Goal: Information Seeking & Learning: Learn about a topic

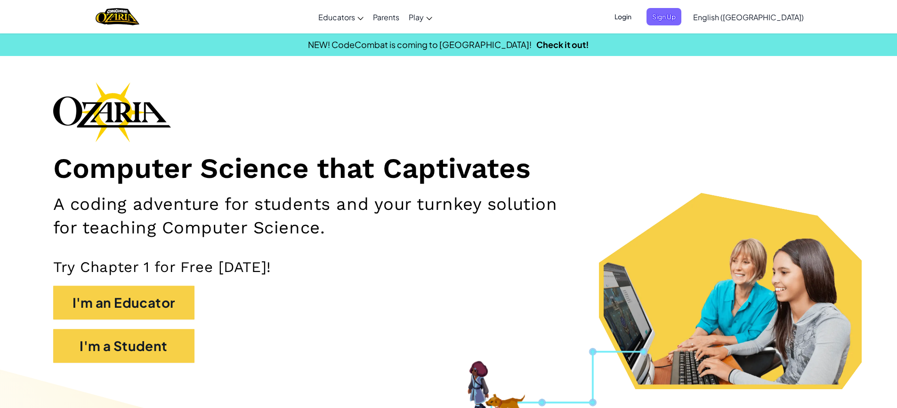
click at [637, 16] on span "Login" at bounding box center [623, 16] width 28 height 17
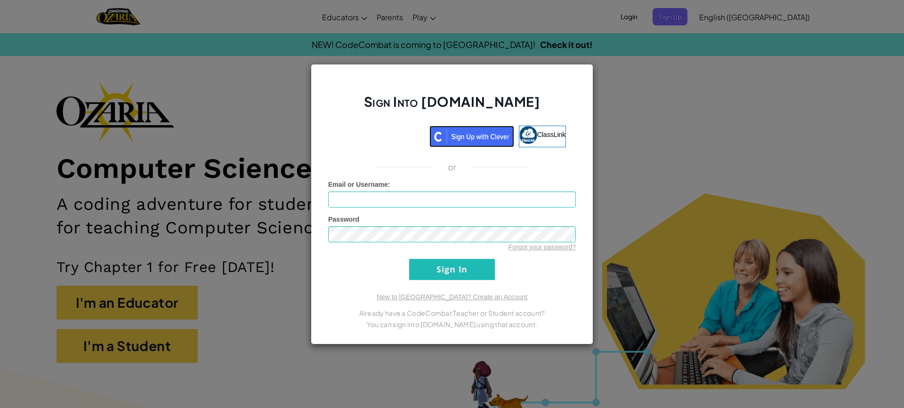
click at [454, 138] on img at bounding box center [471, 137] width 85 height 22
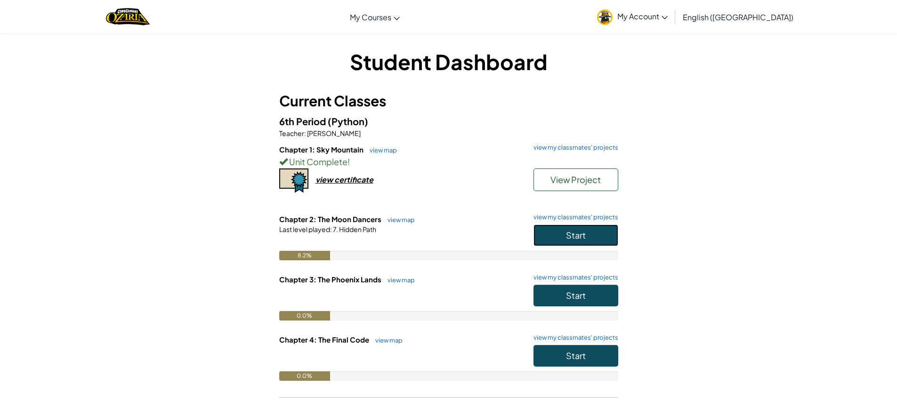
drag, startPoint x: 569, startPoint y: 230, endPoint x: 572, endPoint y: 239, distance: 9.8
click at [573, 229] on button "Start" at bounding box center [576, 236] width 85 height 22
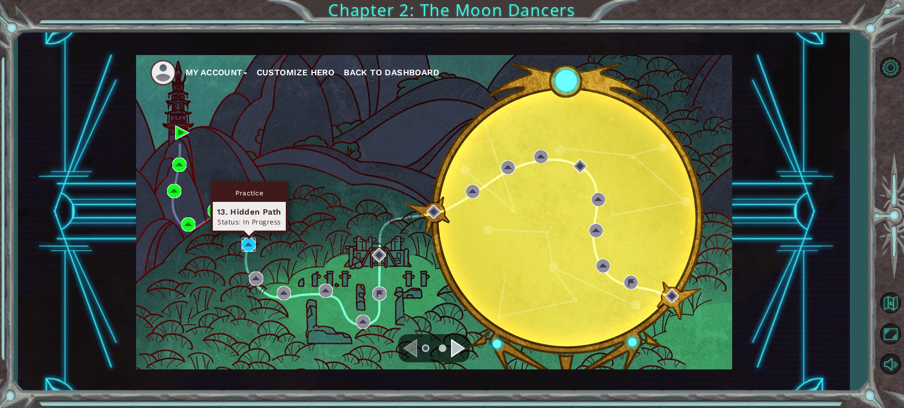
click at [244, 244] on img at bounding box center [249, 245] width 14 height 14
